Goal: Use online tool/utility: Use online tool/utility

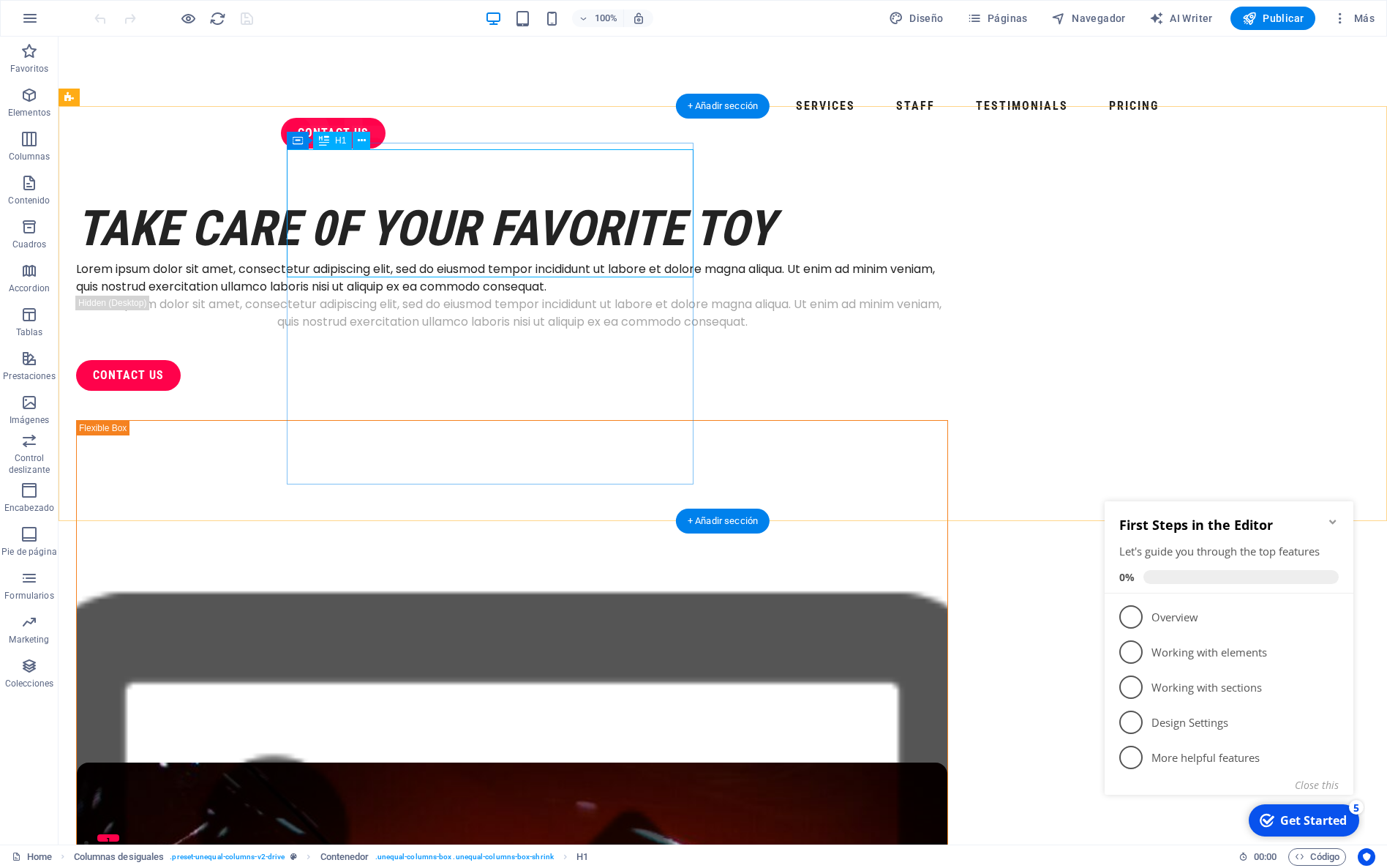
click at [582, 231] on div "take care 0f your favorite toy" at bounding box center [512, 229] width 872 height 64
click at [581, 331] on div "Lorem ipsum dolor sit amet, consectetur adipiscing elit, sed do eiusmod tempor …" at bounding box center [512, 312] width 872 height 35
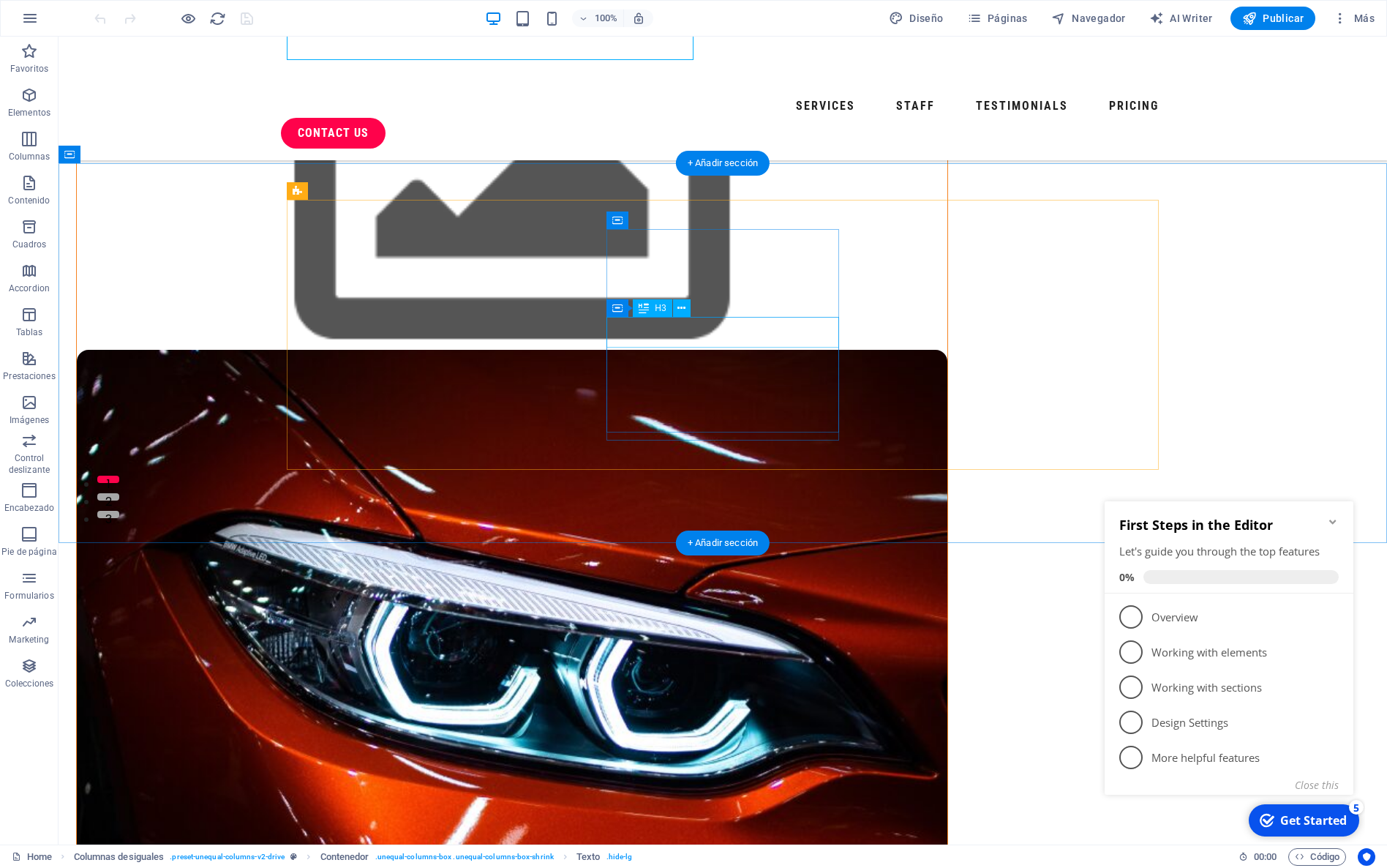
scroll to position [358, 0]
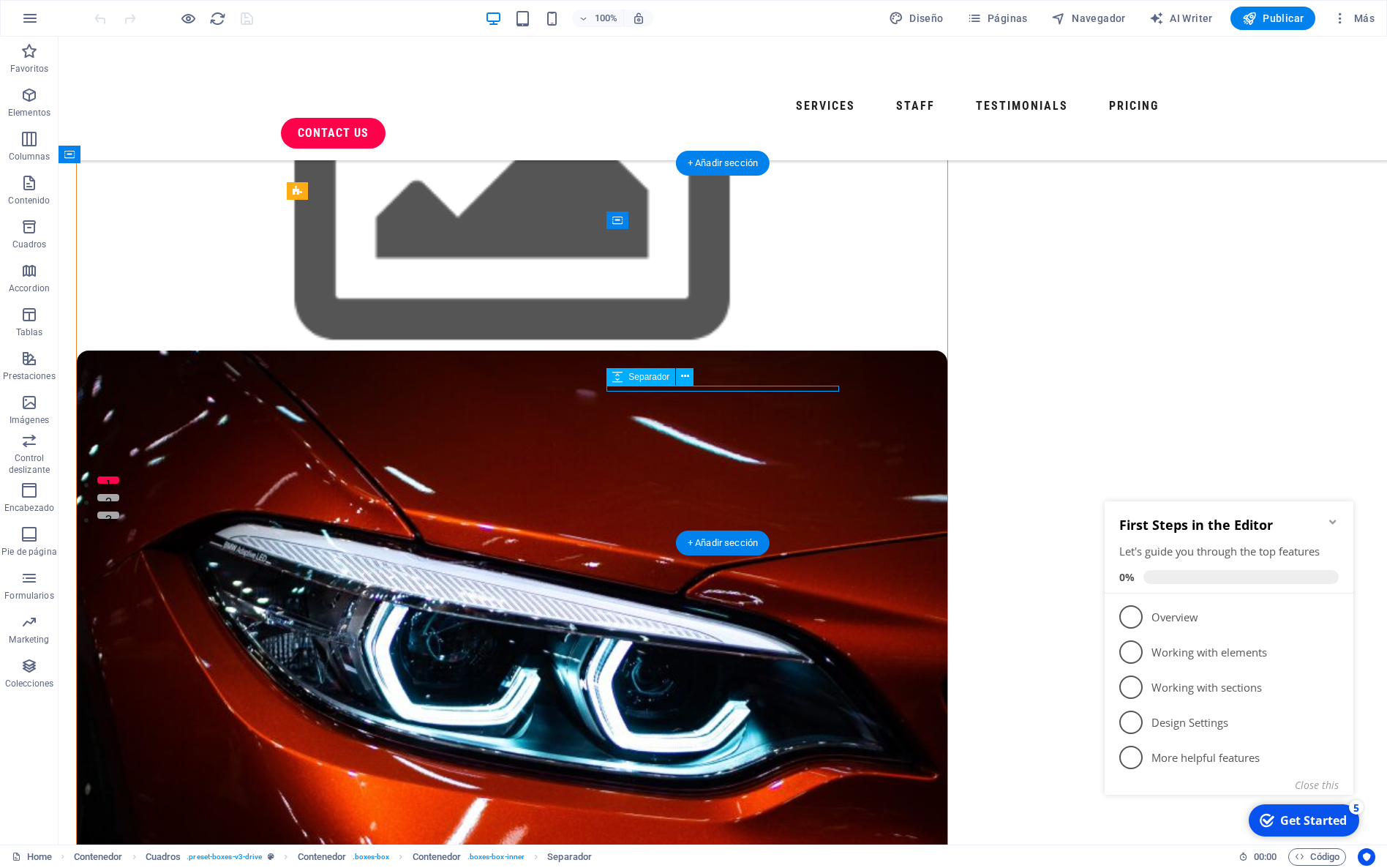
select select "px"
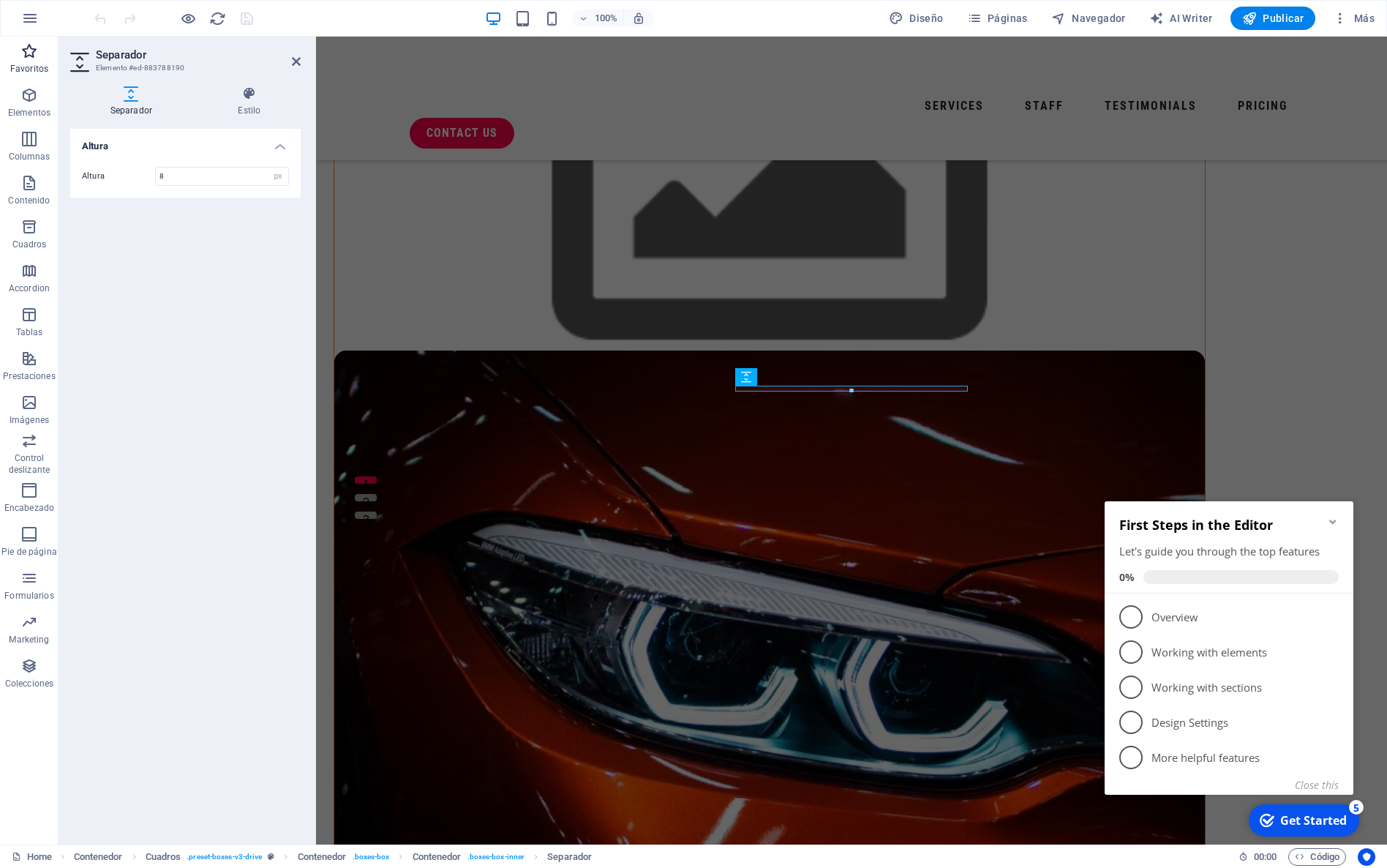
click at [18, 53] on span "Favoritos" at bounding box center [29, 60] width 58 height 35
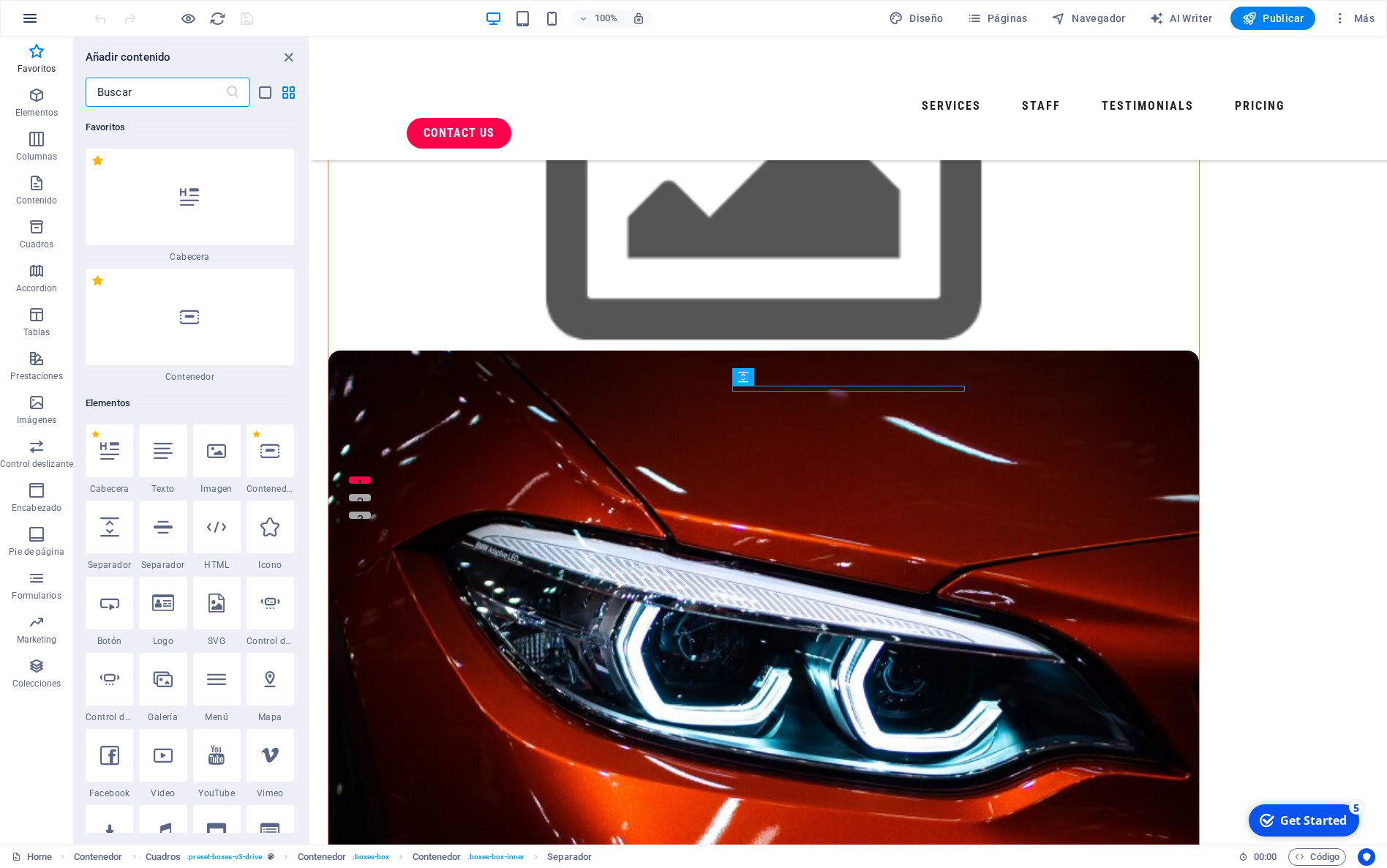
click at [14, 15] on button "button" at bounding box center [29, 18] width 35 height 35
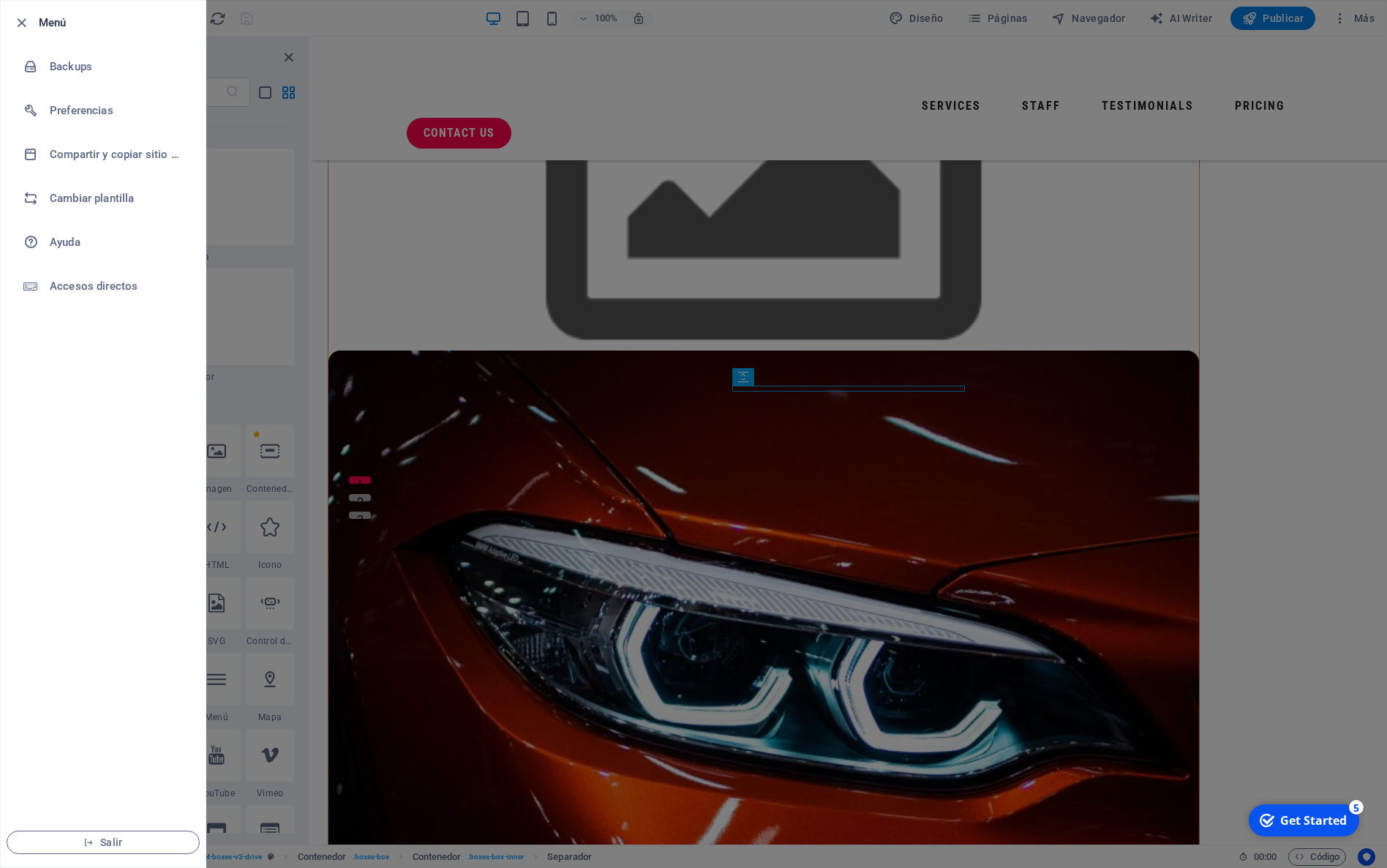
click at [279, 133] on div at bounding box center [694, 434] width 1387 height 868
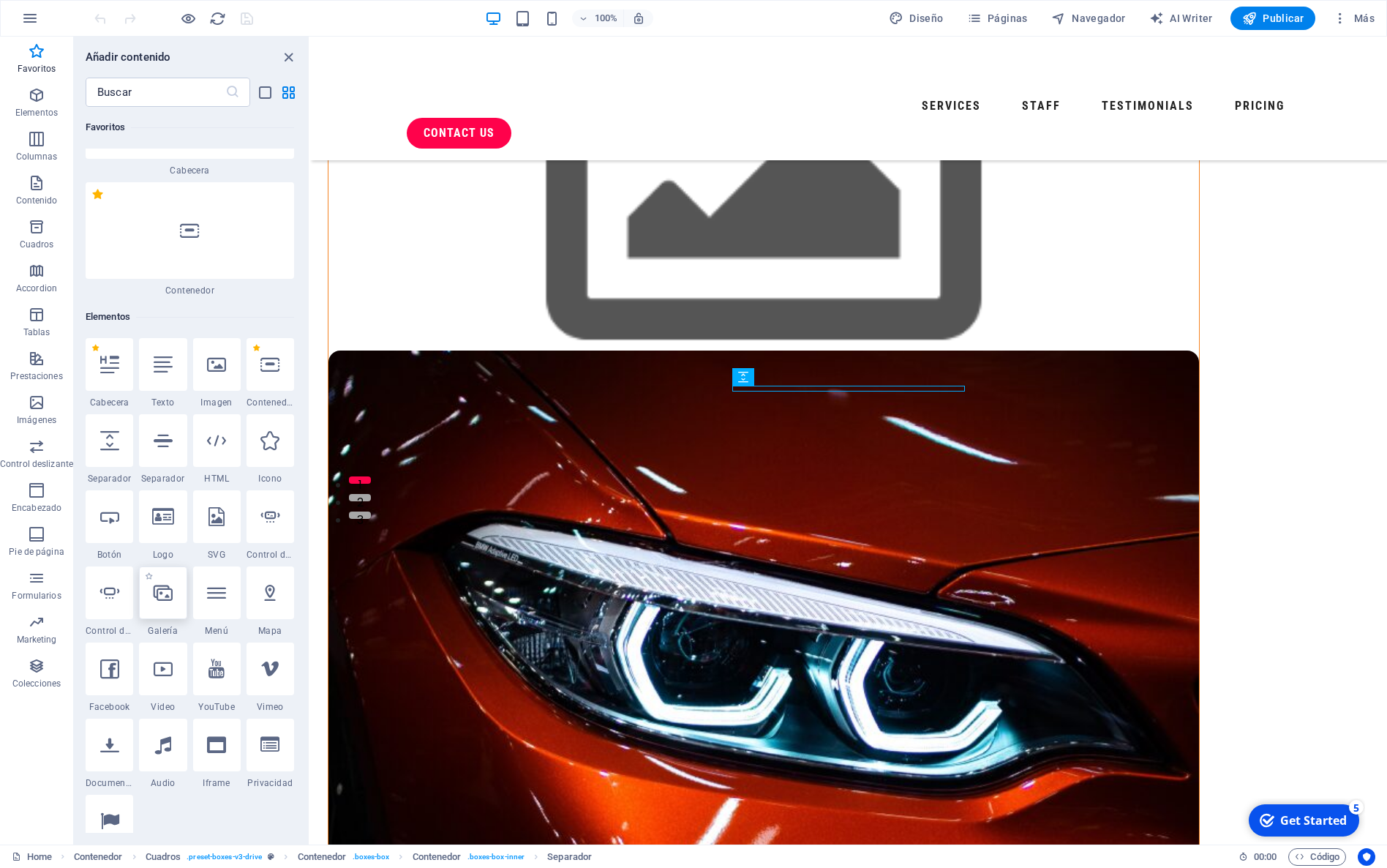
scroll to position [85, 0]
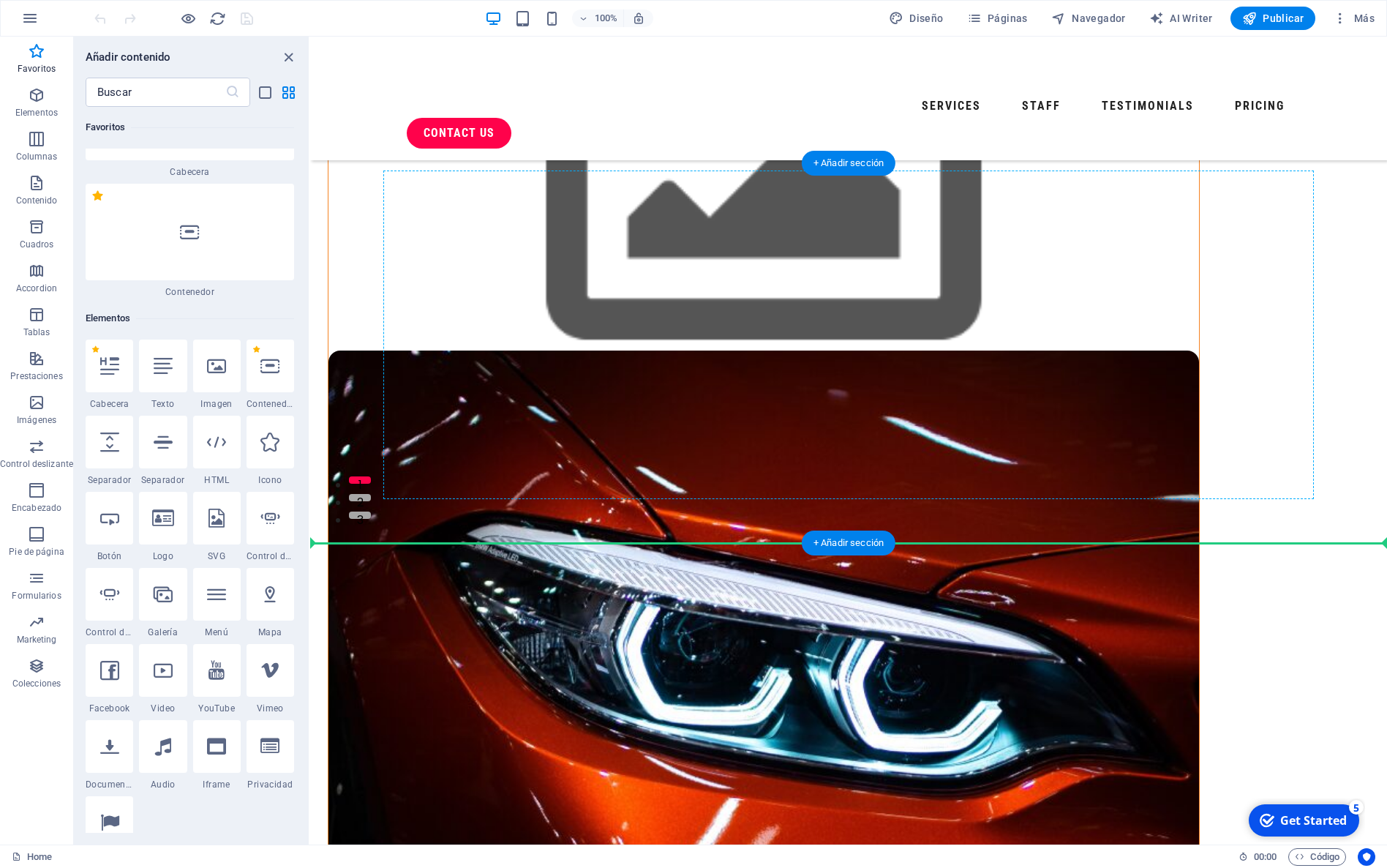
select select "4"
select select "%"
